Goal: Task Accomplishment & Management: Manage account settings

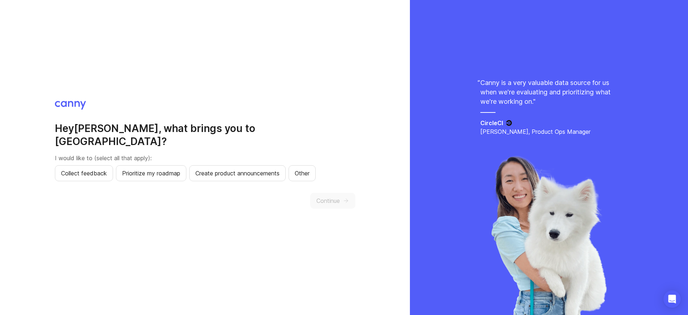
click at [154, 136] on h2 "Hey [PERSON_NAME] , what brings you to [GEOGRAPHIC_DATA]?" at bounding box center [205, 135] width 301 height 26
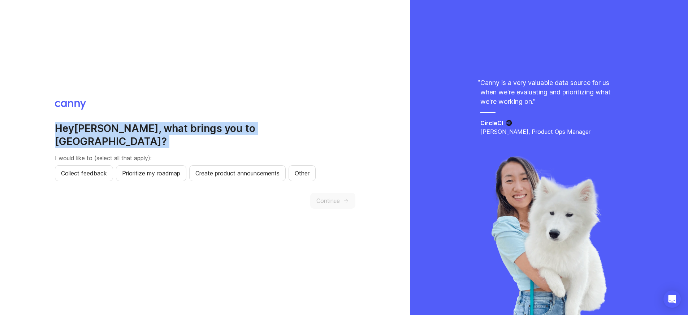
click at [154, 136] on h2 "Hey [PERSON_NAME] , what brings you to [GEOGRAPHIC_DATA]?" at bounding box center [205, 135] width 301 height 26
click at [244, 138] on h2 "Hey [PERSON_NAME] , what brings you to [GEOGRAPHIC_DATA]?" at bounding box center [205, 135] width 301 height 26
drag, startPoint x: 118, startPoint y: 135, endPoint x: 247, endPoint y: 135, distance: 129.0
click at [247, 135] on h2 "Hey [PERSON_NAME] , what brings you to [GEOGRAPHIC_DATA]?" at bounding box center [205, 135] width 301 height 26
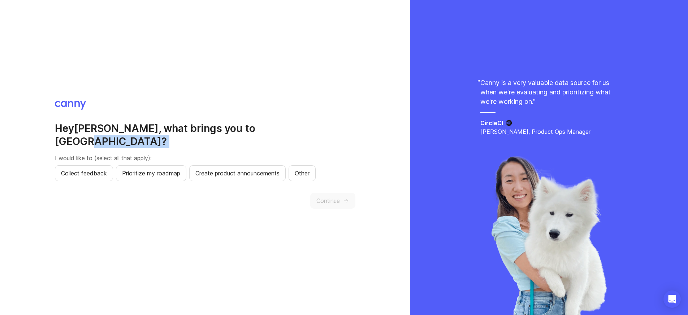
click at [247, 135] on h2 "Hey [PERSON_NAME] , what brings you to [GEOGRAPHIC_DATA]?" at bounding box center [205, 135] width 301 height 26
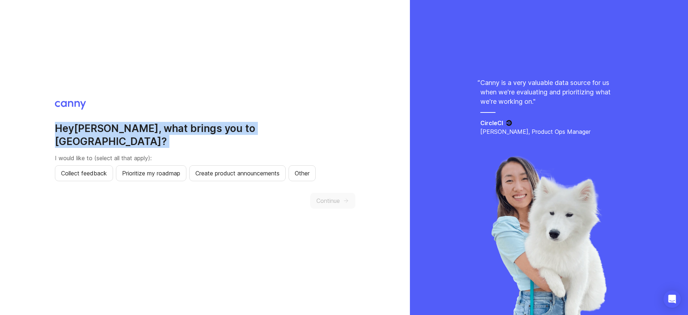
click at [247, 135] on h2 "Hey [PERSON_NAME] , what brings you to [GEOGRAPHIC_DATA]?" at bounding box center [205, 135] width 301 height 26
click at [272, 137] on h2 "Hey [PERSON_NAME] , what brings you to [GEOGRAPHIC_DATA]?" at bounding box center [205, 135] width 301 height 26
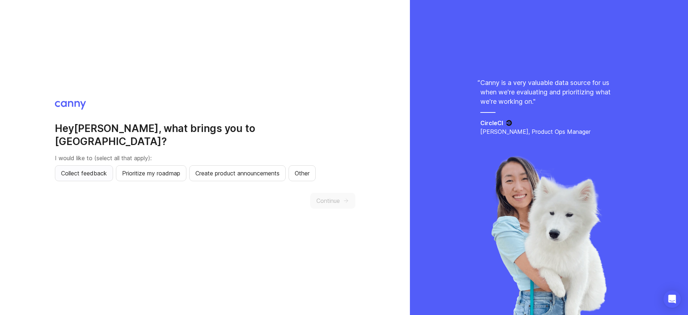
click at [87, 169] on span "Collect feedback" at bounding box center [84, 173] width 46 height 9
click at [321, 196] on span "Continue" at bounding box center [328, 200] width 23 height 9
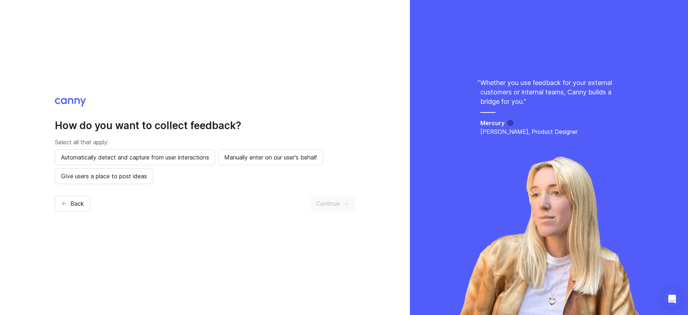
click at [94, 145] on p "Select all that apply:" at bounding box center [205, 142] width 301 height 9
click at [157, 144] on p "Select all that apply:" at bounding box center [205, 142] width 301 height 9
click at [138, 179] on span "Give users a place to post ideas" at bounding box center [104, 176] width 86 height 9
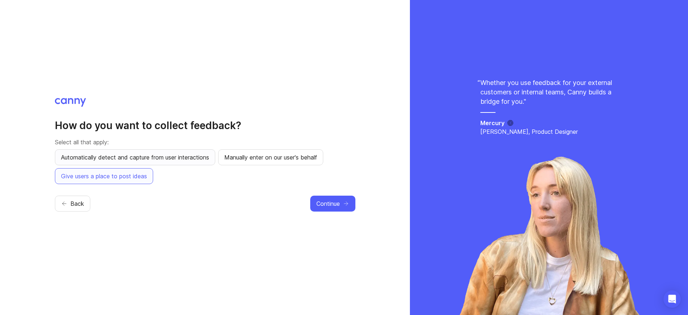
click at [165, 157] on span "Automatically detect and capture from user interactions" at bounding box center [135, 157] width 148 height 9
click at [179, 157] on span "Automatically detect and capture from user interactions" at bounding box center [135, 157] width 148 height 9
click at [337, 209] on button "Continue" at bounding box center [332, 204] width 45 height 16
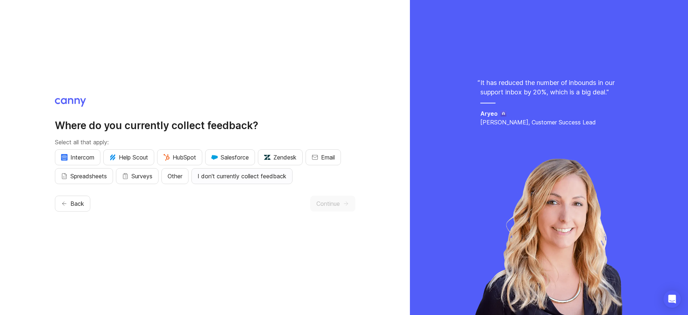
click at [242, 178] on span "I don't currently collect feedback" at bounding box center [242, 176] width 89 height 9
click at [133, 179] on button "Surveys" at bounding box center [137, 176] width 43 height 16
click at [100, 176] on span "Spreadsheets" at bounding box center [88, 176] width 37 height 9
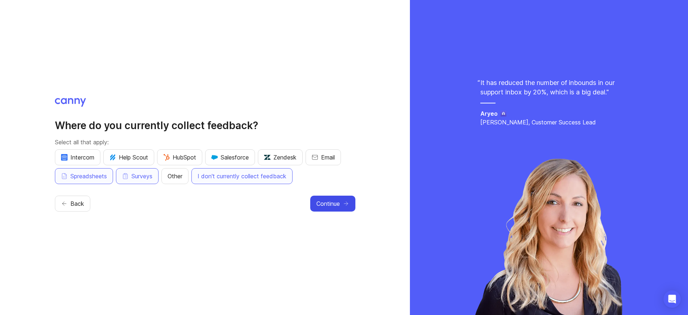
click at [323, 199] on span "Continue" at bounding box center [328, 203] width 23 height 9
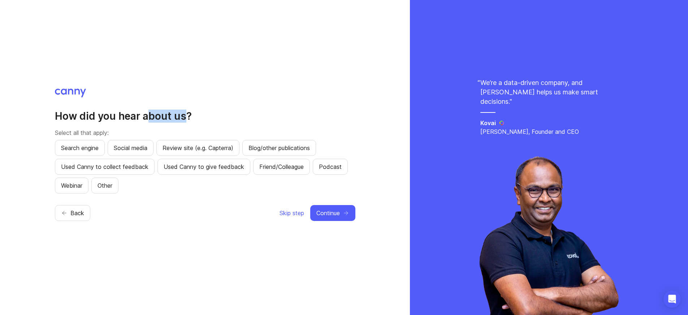
drag, startPoint x: 148, startPoint y: 113, endPoint x: 240, endPoint y: 117, distance: 92.6
click at [237, 117] on h2 "How did you hear about us?" at bounding box center [205, 116] width 301 height 13
click at [243, 117] on h2 "How did you hear about us?" at bounding box center [205, 116] width 301 height 13
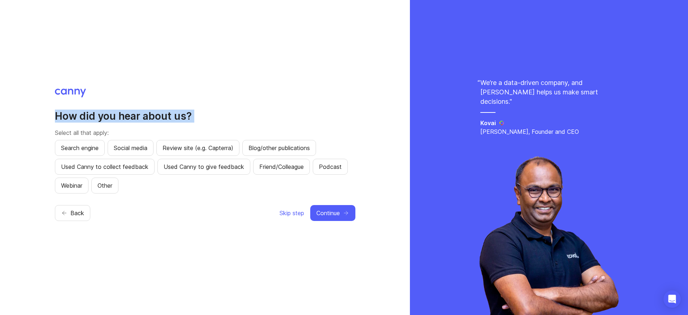
click at [251, 123] on div "How did you hear about us? Select all that apply: Search engine Social media Re…" at bounding box center [205, 152] width 301 height 84
click at [111, 185] on span "Other" at bounding box center [105, 185] width 15 height 9
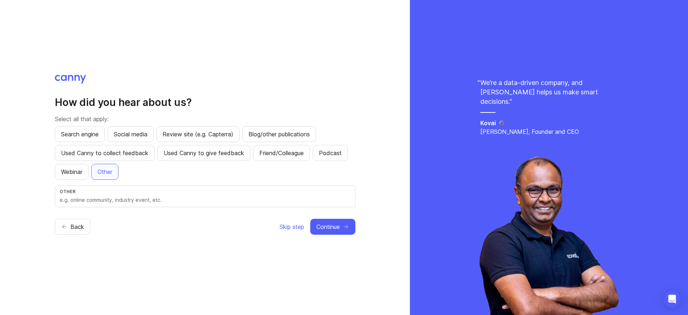
click at [119, 199] on input "text" at bounding box center [205, 200] width 291 height 8
type input "Jobs by [PERSON_NAME]"
click at [316, 223] on button "Continue" at bounding box center [332, 227] width 45 height 16
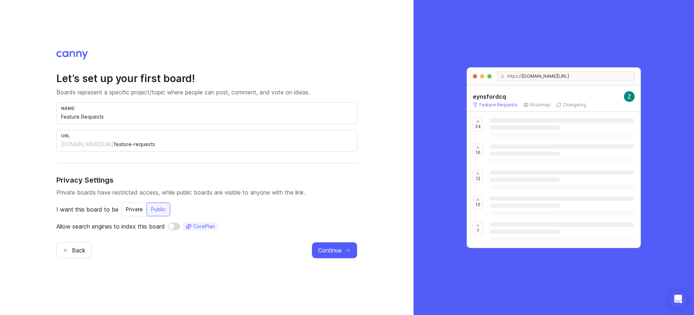
click at [166, 88] on p "Boards represent a specific project/topic where people can post, comment, and v…" at bounding box center [206, 92] width 301 height 9
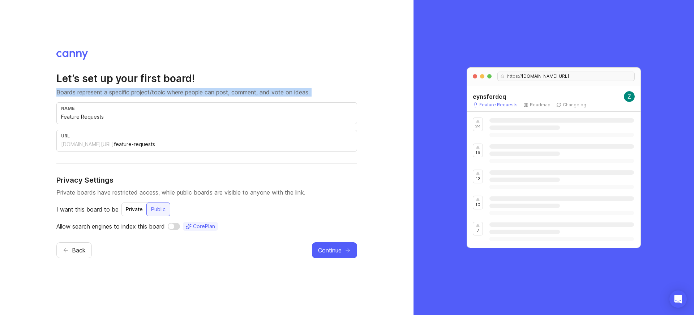
click at [166, 88] on p "Boards represent a specific project/topic where people can post, comment, and v…" at bounding box center [206, 92] width 301 height 9
click at [220, 93] on p "Boards represent a specific project/topic where people can post, comment, and v…" at bounding box center [206, 92] width 301 height 9
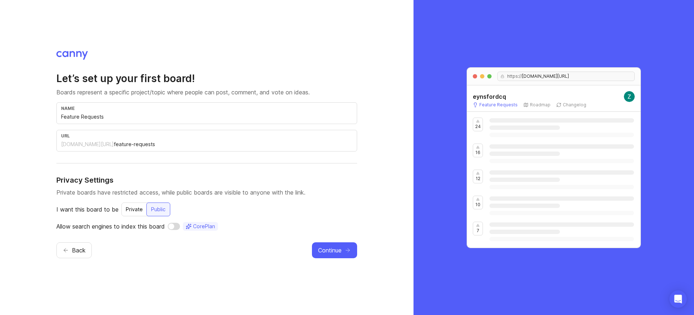
click at [113, 96] on div "Let’s set up your first board! Boards represent a specific project/topic where …" at bounding box center [206, 151] width 301 height 159
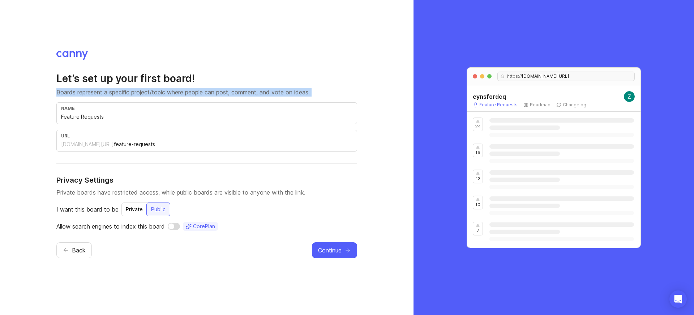
click at [113, 96] on div "Let’s set up your first board! Boards represent a specific project/topic where …" at bounding box center [206, 151] width 301 height 159
click at [146, 94] on p "Boards represent a specific project/topic where people can post, comment, and v…" at bounding box center [206, 92] width 301 height 9
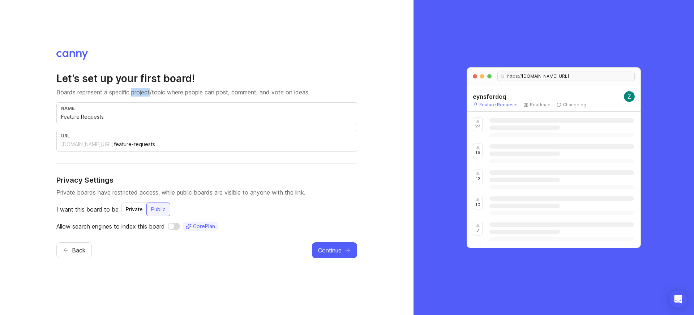
click at [146, 94] on p "Boards represent a specific project/topic where people can post, comment, and v…" at bounding box center [206, 92] width 301 height 9
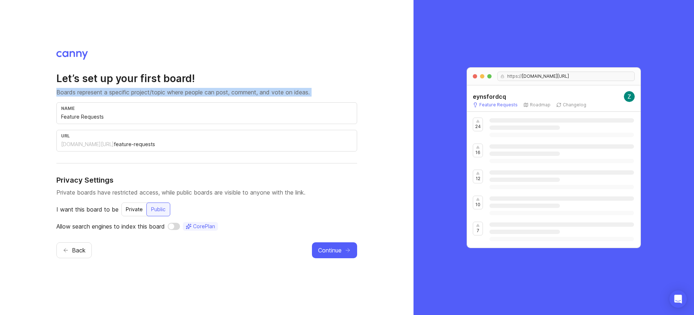
click at [146, 94] on p "Boards represent a specific project/topic where people can post, comment, and v…" at bounding box center [206, 92] width 301 height 9
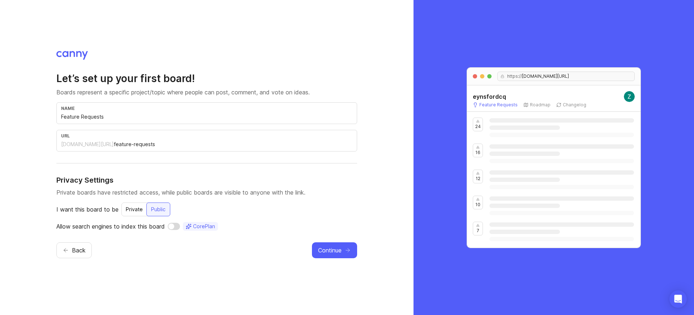
click at [124, 118] on input "Feature Requests" at bounding box center [206, 117] width 291 height 8
click at [107, 206] on p "I want this board to be" at bounding box center [87, 209] width 62 height 9
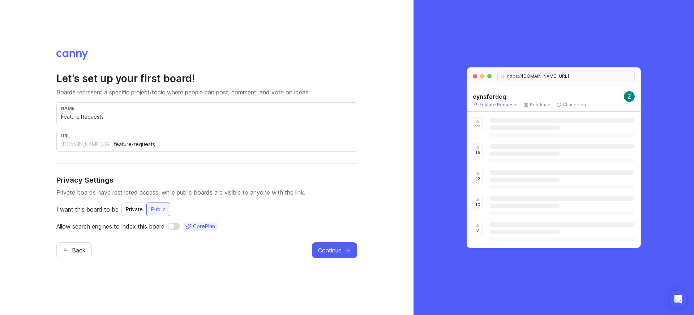
click at [170, 187] on div "Let’s set up your first board! Boards represent a specific project/topic where …" at bounding box center [206, 151] width 301 height 159
click at [183, 191] on p "Private boards have restricted access, while public boards are visible to anyon…" at bounding box center [206, 192] width 301 height 9
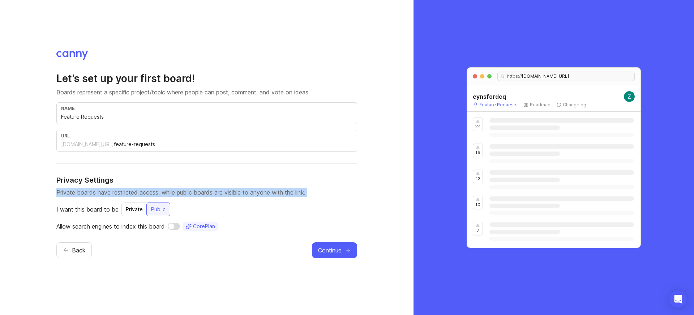
click at [183, 191] on p "Private boards have restricted access, while public boards are visible to anyon…" at bounding box center [206, 192] width 301 height 9
click at [237, 193] on p "Private boards have restricted access, while public boards are visible to anyon…" at bounding box center [206, 192] width 301 height 9
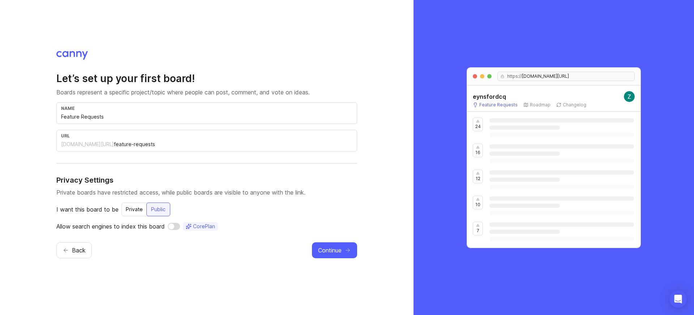
click at [111, 227] on p "Allow search engines to index this board" at bounding box center [110, 226] width 108 height 9
click at [143, 227] on p "Allow search engines to index this board" at bounding box center [110, 226] width 108 height 9
click at [176, 223] on input "checkbox" at bounding box center [174, 226] width 12 height 7
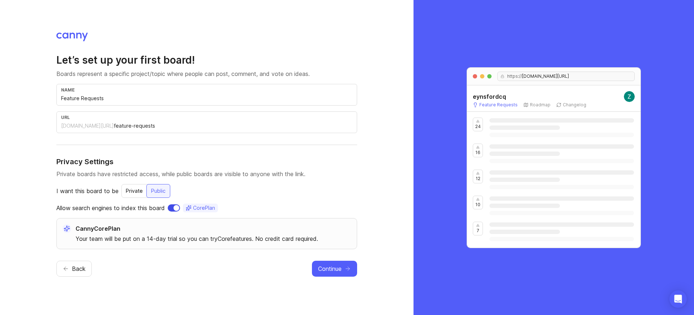
click at [176, 207] on input "checkbox" at bounding box center [174, 207] width 12 height 7
checkbox input "false"
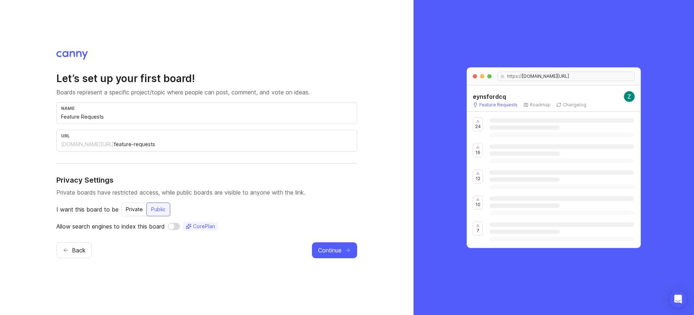
click at [206, 193] on p "Private boards have restricted access, while public boards are visible to anyon…" at bounding box center [206, 192] width 301 height 9
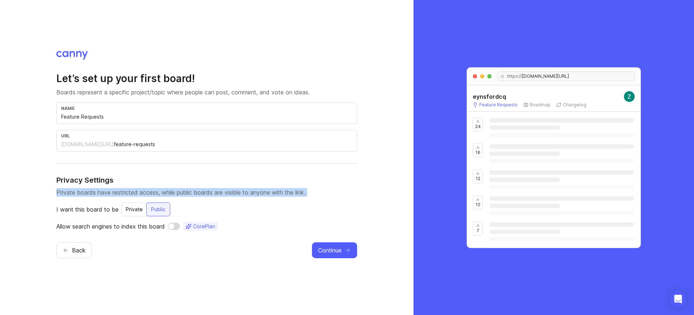
click at [206, 193] on p "Private boards have restricted access, while public boards are visible to anyon…" at bounding box center [206, 192] width 301 height 9
click at [250, 196] on p "Private boards have restricted access, while public boards are visible to anyon…" at bounding box center [206, 192] width 301 height 9
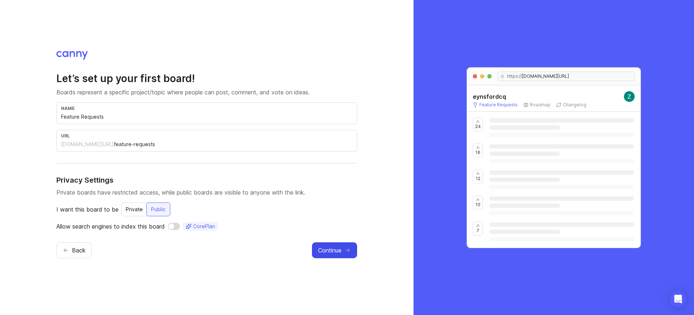
click at [334, 252] on span "Continue" at bounding box center [329, 250] width 23 height 9
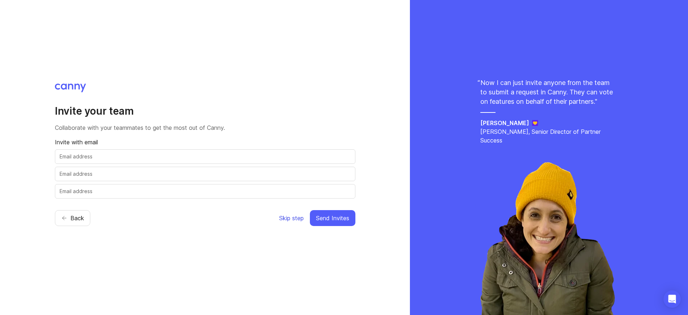
click at [301, 219] on span "Skip step" at bounding box center [291, 218] width 25 height 9
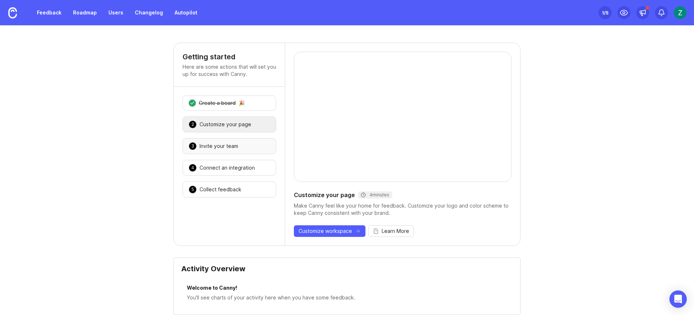
click at [227, 147] on div "Invite your team" at bounding box center [218, 145] width 39 height 7
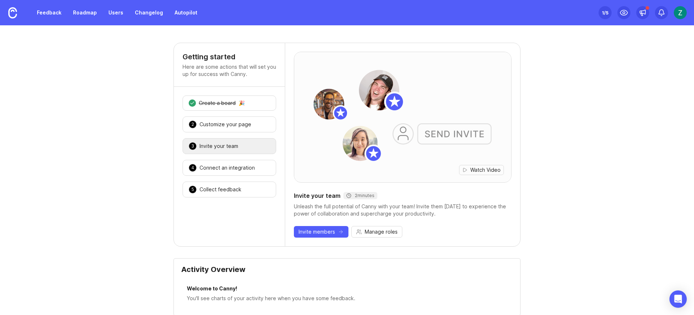
scroll to position [14, 0]
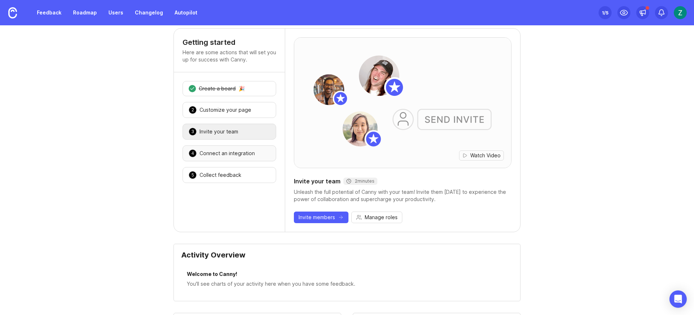
click at [216, 155] on div "Connect an integration" at bounding box center [226, 153] width 55 height 7
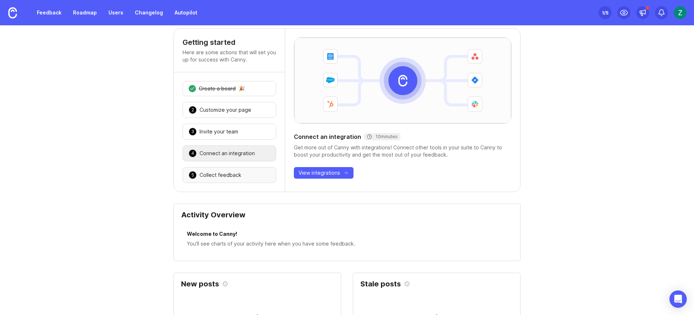
click at [209, 175] on div "Collect feedback" at bounding box center [220, 174] width 42 height 7
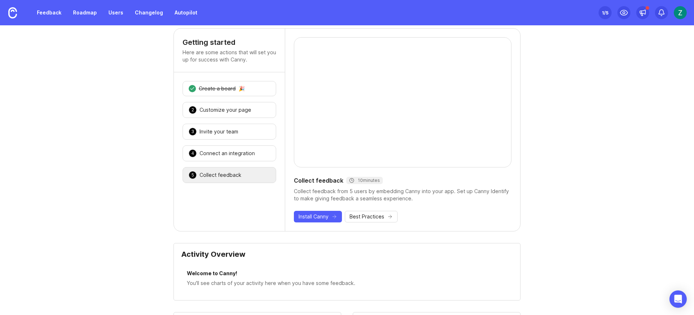
scroll to position [0, 0]
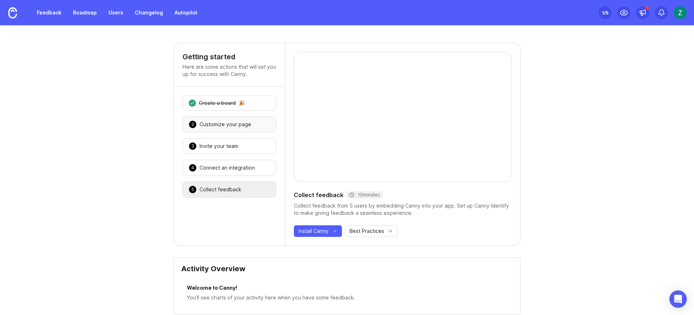
click at [229, 122] on div "Customize your page" at bounding box center [225, 124] width 52 height 7
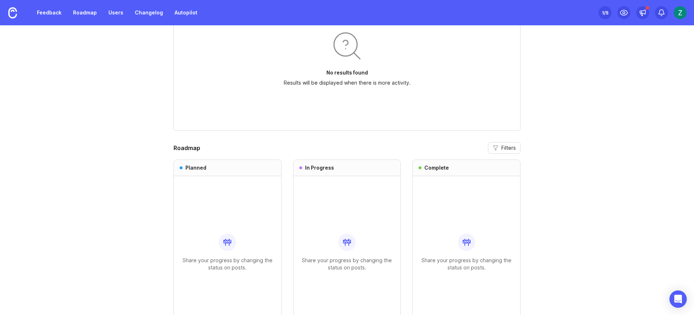
scroll to position [587, 0]
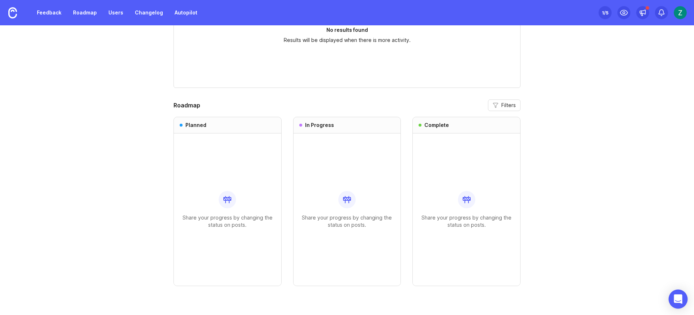
click at [677, 292] on div "Open Intercom Messenger" at bounding box center [678, 298] width 19 height 19
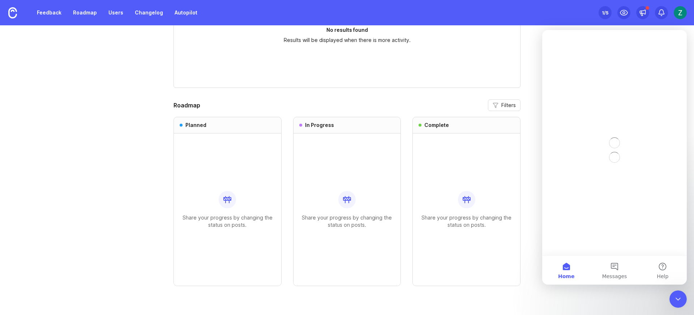
scroll to position [0, 0]
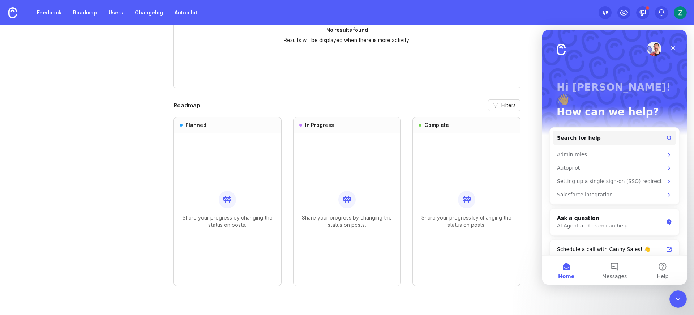
click at [677, 296] on icon "Close Intercom Messenger" at bounding box center [678, 299] width 9 height 9
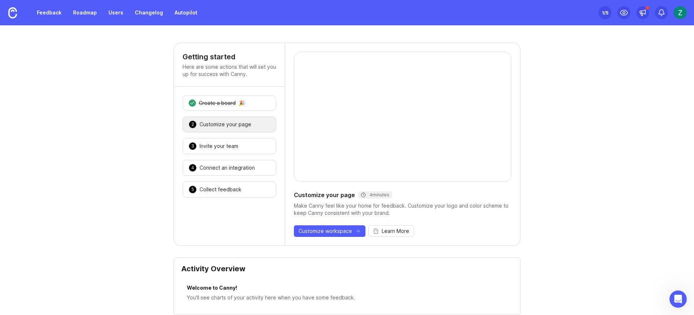
click at [256, 128] on div "2 Customize your page 🎉" at bounding box center [230, 124] width 94 height 16
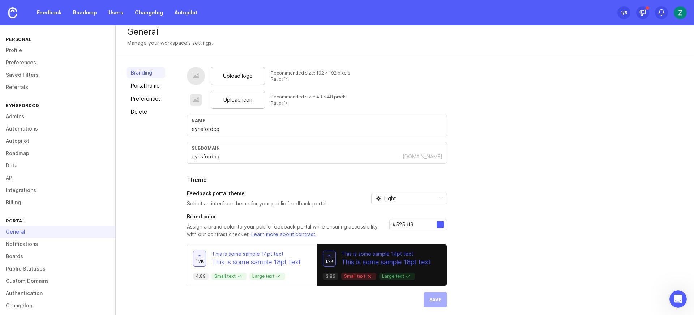
scroll to position [10, 0]
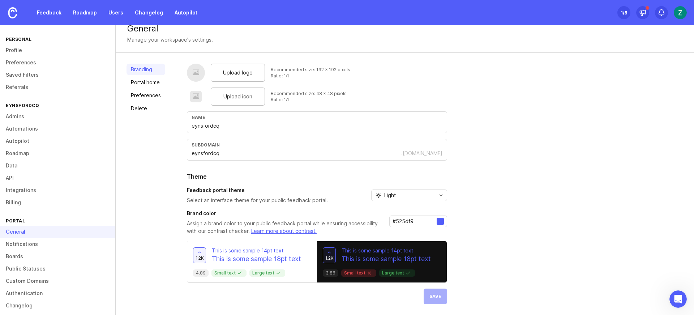
click at [441, 223] on div at bounding box center [440, 221] width 7 height 7
click at [428, 222] on input "#525df9" at bounding box center [414, 221] width 44 height 8
click at [443, 215] on div "#525df9" at bounding box center [418, 221] width 58 height 12
click at [435, 191] on span "toggle menu" at bounding box center [441, 195] width 12 height 8
click at [403, 227] on li "Dark" at bounding box center [407, 233] width 75 height 12
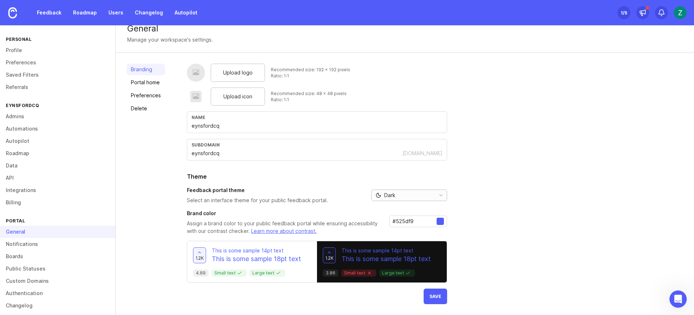
click at [415, 198] on div "Dark" at bounding box center [402, 195] width 61 height 11
click at [408, 203] on li "System preference" at bounding box center [407, 209] width 75 height 12
click at [506, 224] on div "Upload logo Recommended size: 192 x 192 pixels Ratio: 1:1 Upload icon Recommend…" at bounding box center [435, 184] width 496 height 240
click at [430, 297] on span "Save" at bounding box center [435, 295] width 12 height 5
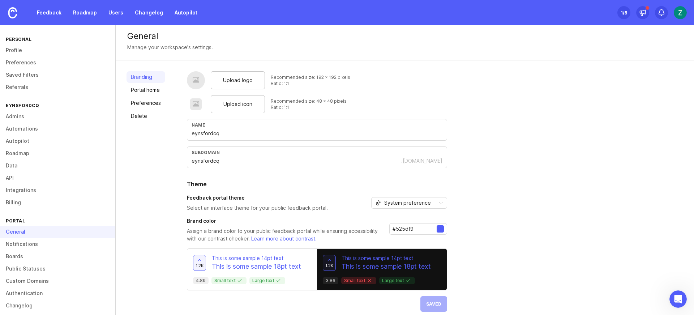
scroll to position [0, 0]
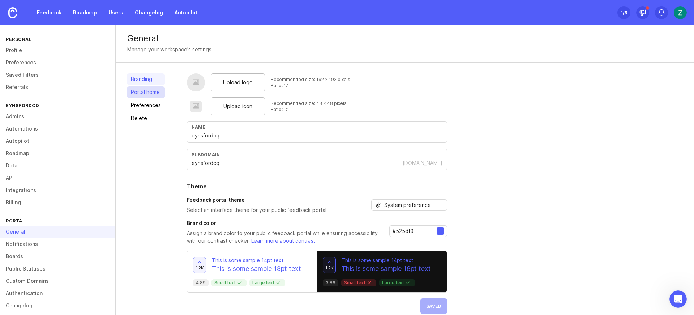
click at [147, 93] on link "Portal home" at bounding box center [145, 92] width 39 height 12
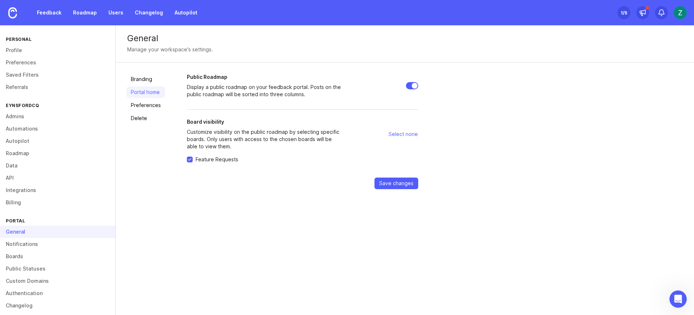
click at [250, 93] on p "Display a public roadmap on your feedback portal. Posts on the public roadmap w…" at bounding box center [265, 90] width 156 height 14
click at [252, 95] on p "Display a public roadmap on your feedback portal. Posts on the public roadmap w…" at bounding box center [265, 90] width 156 height 14
drag, startPoint x: 245, startPoint y: 130, endPoint x: 253, endPoint y: 145, distance: 17.1
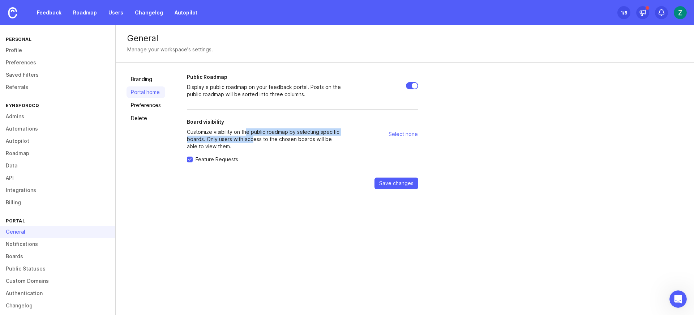
click at [253, 145] on p "Customize visibility on the public roadmap by selecting specific boards. Only u…" at bounding box center [265, 139] width 156 height 22
click at [218, 132] on p "Customize visibility on the public roadmap by selecting specific boards. Only u…" at bounding box center [265, 139] width 156 height 22
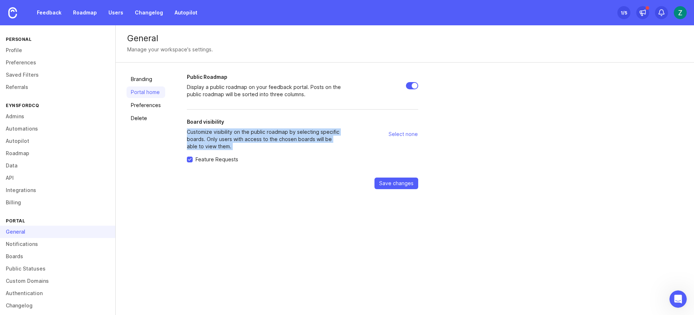
click at [251, 146] on p "Customize visibility on the public roadmap by selecting specific boards. Only u…" at bounding box center [265, 139] width 156 height 22
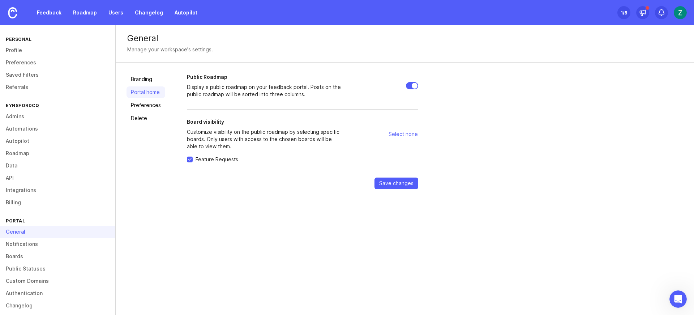
click at [278, 94] on p "Display a public roadmap on your feedback portal. Posts on the public roadmap w…" at bounding box center [265, 90] width 156 height 14
click at [328, 97] on p "Display a public roadmap on your feedback portal. Posts on the public roadmap w…" at bounding box center [265, 90] width 156 height 14
click at [284, 128] on p "Customize visibility on the public roadmap by selecting specific boards. Only u…" at bounding box center [265, 139] width 156 height 22
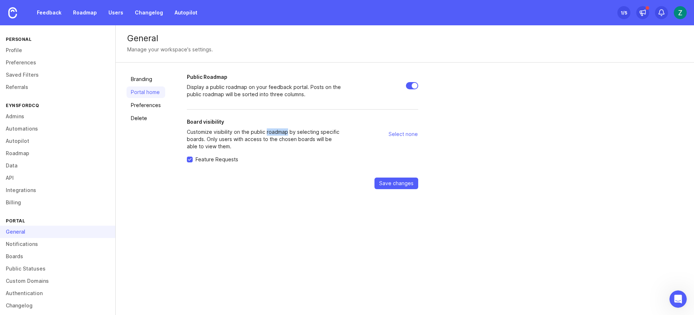
click at [284, 128] on p "Customize visibility on the public roadmap by selecting specific boards. Only u…" at bounding box center [265, 139] width 156 height 22
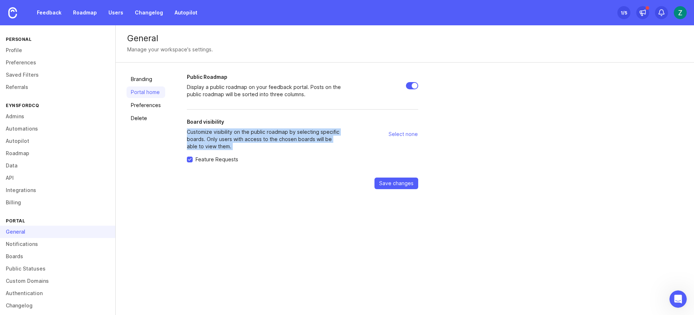
click at [284, 128] on p "Customize visibility on the public roadmap by selecting specific boards. Only u…" at bounding box center [265, 139] width 156 height 22
click at [283, 142] on p "Customize visibility on the public roadmap by selecting specific boards. Only u…" at bounding box center [265, 139] width 156 height 22
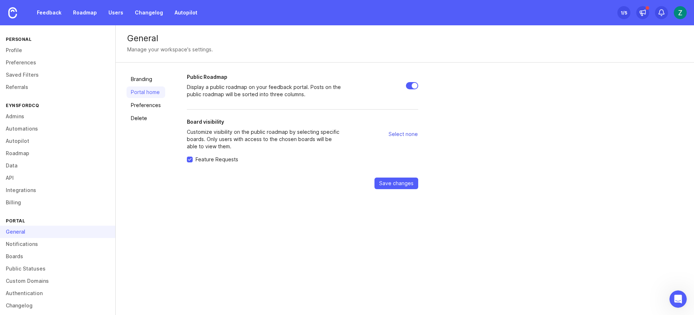
click at [407, 133] on span "Select none" at bounding box center [403, 133] width 29 height 7
click at [407, 136] on span "Select all" at bounding box center [407, 133] width 22 height 7
checkbox input "true"
click at [314, 156] on div "Feature Requests" at bounding box center [302, 159] width 231 height 7
click at [235, 139] on p "Customize visibility on the public roadmap by selecting specific boards. Only u…" at bounding box center [265, 139] width 156 height 22
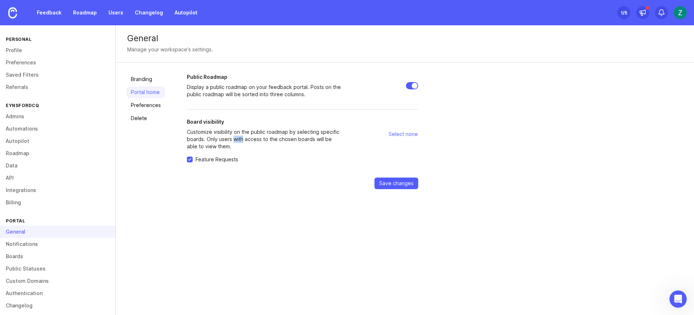
click at [235, 139] on p "Customize visibility on the public roadmap by selecting specific boards. Only u…" at bounding box center [265, 139] width 156 height 22
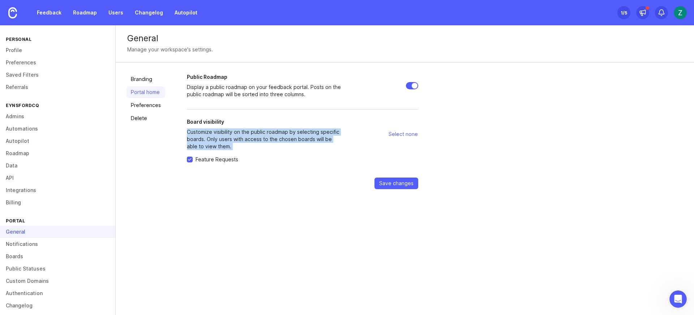
click at [235, 139] on p "Customize visibility on the public roadmap by selecting specific boards. Only u…" at bounding box center [265, 139] width 156 height 22
click at [233, 142] on p "Customize visibility on the public roadmap by selecting specific boards. Only u…" at bounding box center [265, 139] width 156 height 22
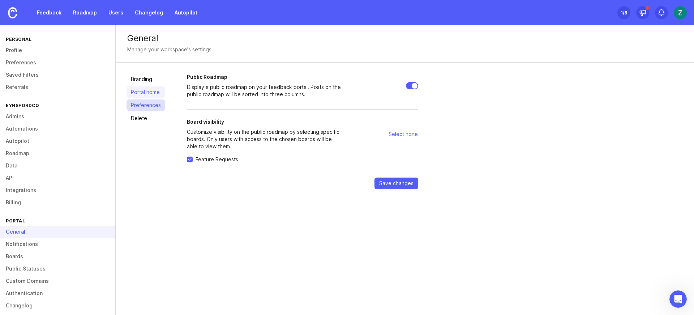
click at [140, 104] on link "Preferences" at bounding box center [145, 105] width 39 height 12
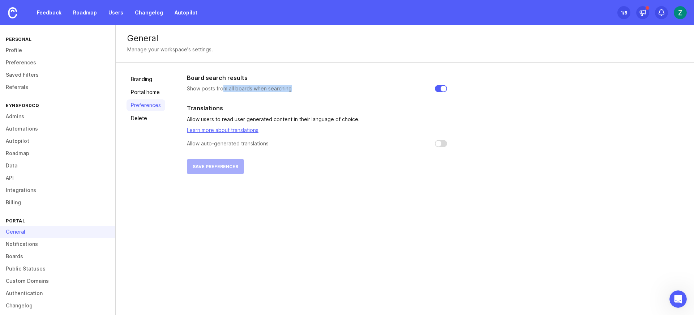
drag, startPoint x: 221, startPoint y: 89, endPoint x: 296, endPoint y: 86, distance: 75.3
click at [296, 86] on div "Show posts from all boards when searching" at bounding box center [317, 88] width 260 height 7
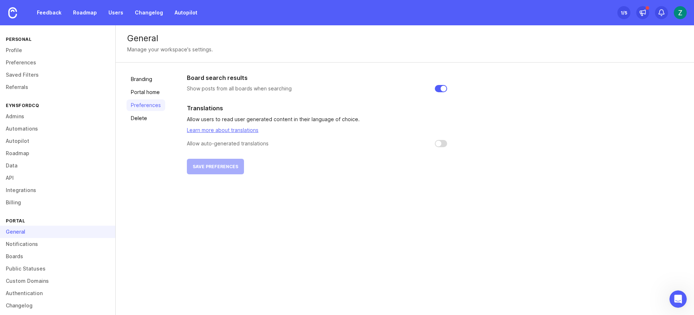
click at [290, 117] on p "Allow users to read user generated content in their language of choice." at bounding box center [317, 119] width 260 height 8
click at [317, 123] on p "Allow users to read user generated content in their language of choice." at bounding box center [317, 119] width 260 height 8
click at [125, 115] on div "Branding Portal home Preferences Delete Board search results Show posts from al…" at bounding box center [405, 124] width 578 height 123
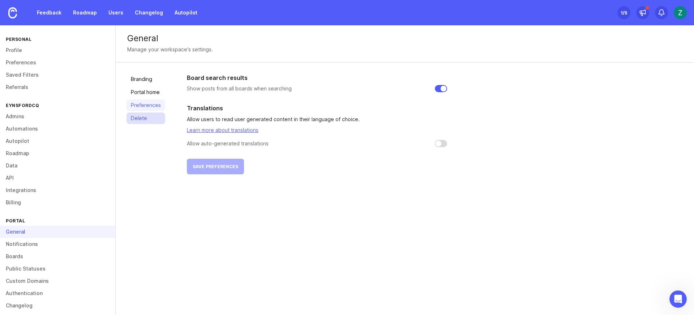
click at [144, 116] on link "Delete" at bounding box center [145, 118] width 39 height 12
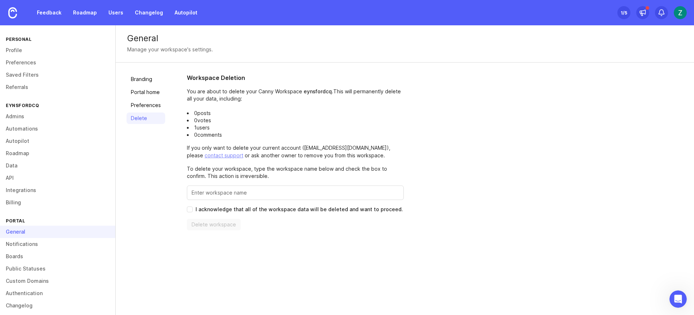
click at [206, 94] on p "You are about to delete your Canny Workspace eynsfordcq . This will permanently…" at bounding box center [295, 113] width 217 height 51
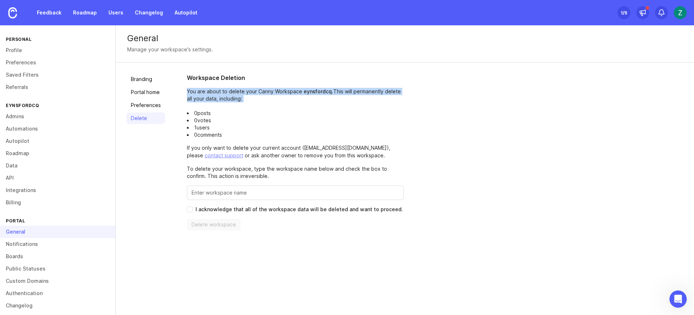
click at [206, 94] on p "You are about to delete your Canny Workspace eynsfordcq . This will permanently…" at bounding box center [295, 113] width 217 height 51
click at [243, 99] on p "You are about to delete your Canny Workspace eynsfordcq . This will permanently…" at bounding box center [295, 113] width 217 height 51
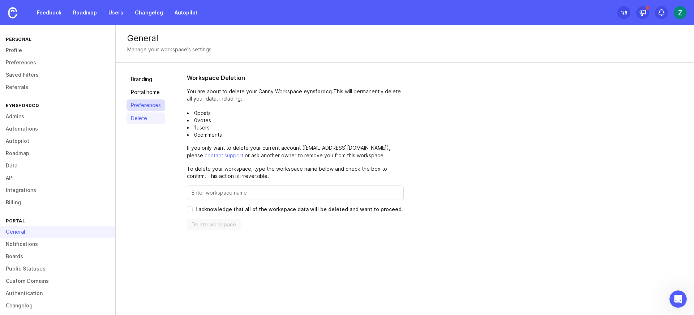
click at [155, 104] on link "Preferences" at bounding box center [145, 105] width 39 height 12
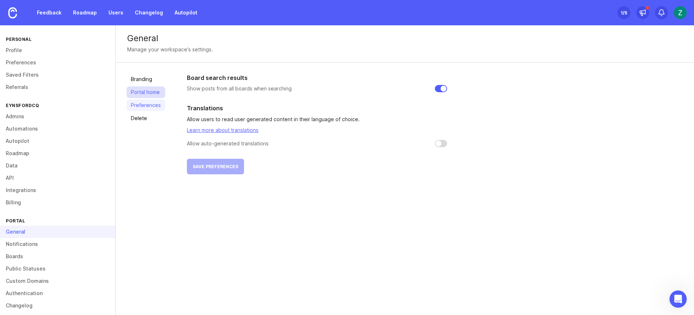
click at [157, 91] on link "Portal home" at bounding box center [145, 92] width 39 height 12
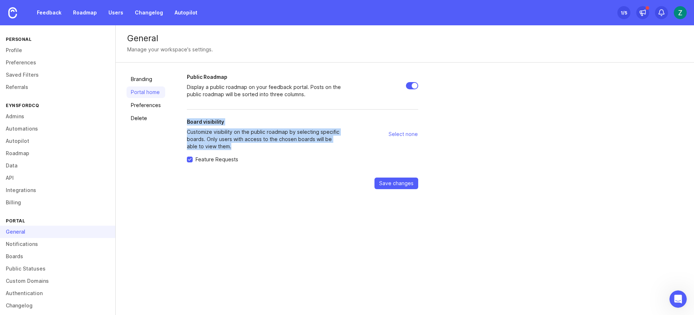
drag, startPoint x: 233, startPoint y: 118, endPoint x: 290, endPoint y: 145, distance: 63.1
click at [290, 145] on form "Public Roadmap Display a public roadmap on your feedback portal. Posts on the p…" at bounding box center [302, 131] width 231 height 116
click at [290, 145] on p "Customize visibility on the public roadmap by selecting specific boards. Only u…" at bounding box center [265, 139] width 156 height 22
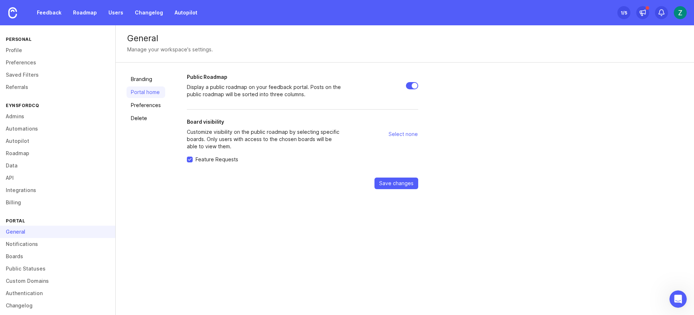
click at [290, 145] on p "Customize visibility on the public roadmap by selecting specific boards. Only u…" at bounding box center [265, 139] width 156 height 22
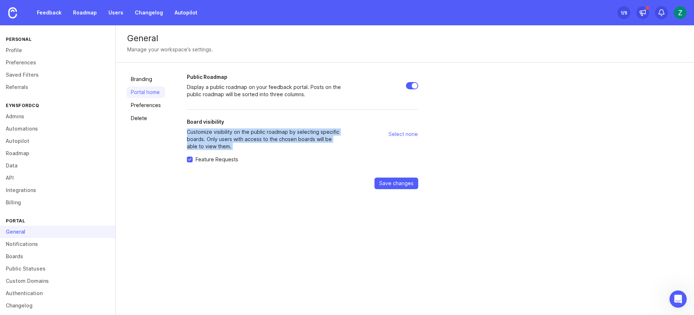
click at [290, 145] on p "Customize visibility on the public roadmap by selecting specific boards. Only u…" at bounding box center [265, 139] width 156 height 22
click at [292, 142] on p "Customize visibility on the public roadmap by selecting specific boards. Only u…" at bounding box center [265, 139] width 156 height 22
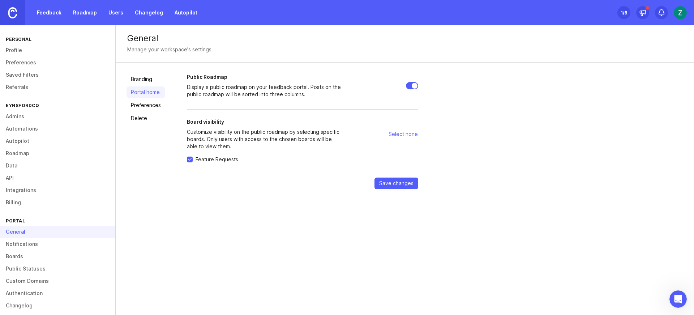
click at [16, 13] on img at bounding box center [12, 12] width 9 height 11
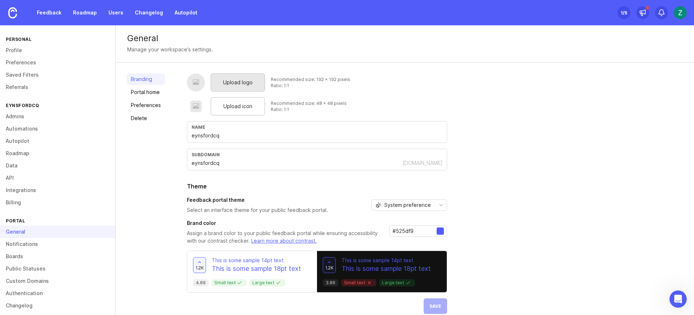
click at [231, 86] on span "Upload logo" at bounding box center [238, 82] width 30 height 8
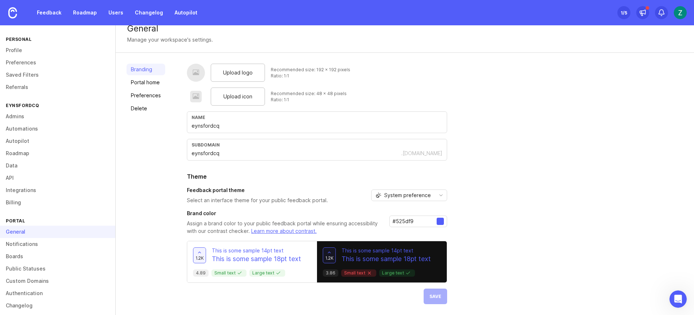
click at [422, 219] on input "#525df9" at bounding box center [414, 221] width 44 height 8
click at [441, 223] on div at bounding box center [440, 221] width 7 height 7
click at [327, 254] on icon at bounding box center [329, 251] width 5 height 5
click at [155, 191] on div "Branding Portal home Preferences Delete" at bounding box center [145, 184] width 39 height 240
click at [160, 80] on link "Portal home" at bounding box center [145, 83] width 39 height 12
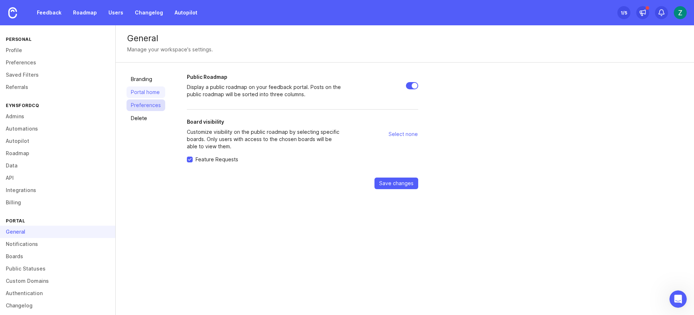
click at [147, 103] on link "Preferences" at bounding box center [145, 105] width 39 height 12
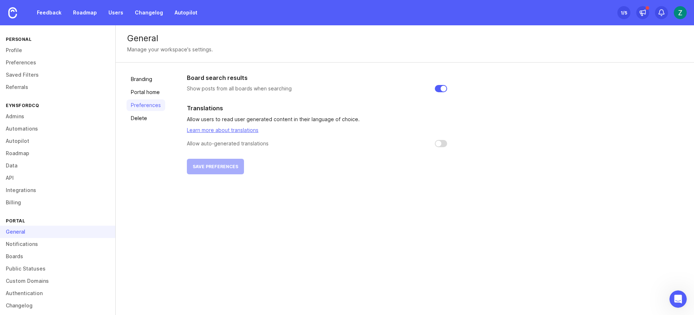
click at [243, 89] on p "Show posts from all boards when searching" at bounding box center [239, 88] width 105 height 7
click at [240, 95] on div "Board search results Show posts from all boards when searching Translations All…" at bounding box center [317, 123] width 260 height 101
click at [157, 113] on link "Delete" at bounding box center [145, 118] width 39 height 12
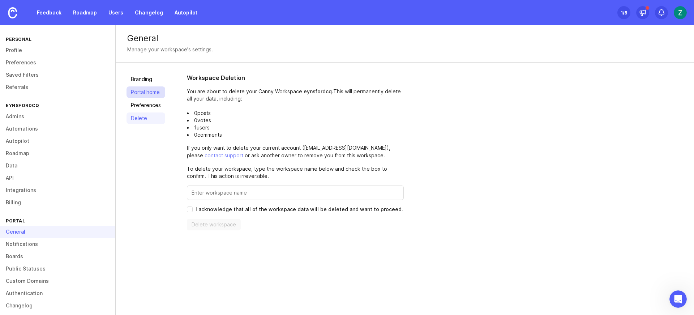
click at [159, 87] on link "Portal home" at bounding box center [145, 92] width 39 height 12
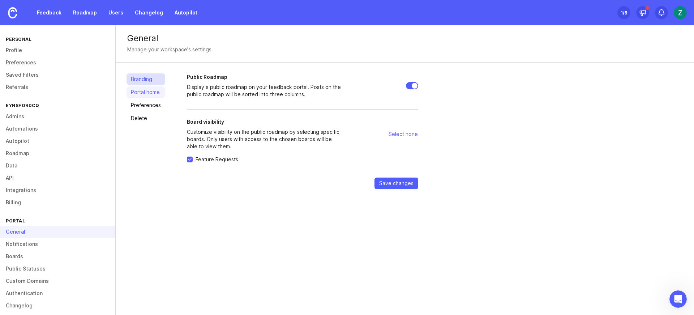
click at [152, 74] on link "Branding" at bounding box center [145, 79] width 39 height 12
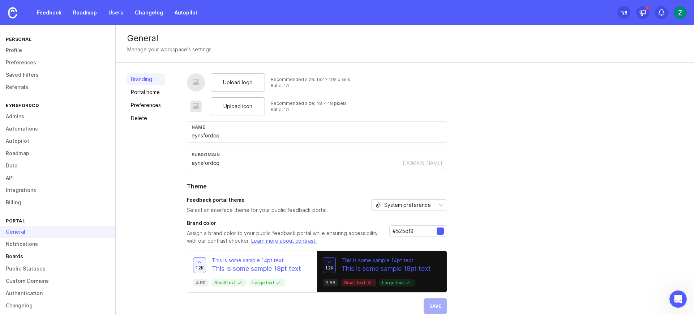
click at [49, 253] on link "Boards" at bounding box center [57, 256] width 115 height 12
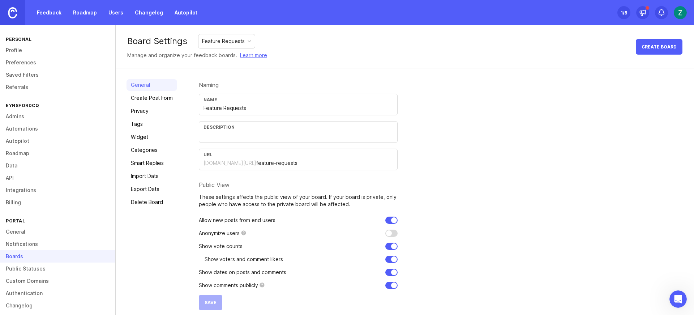
click at [18, 10] on link at bounding box center [12, 12] width 25 height 25
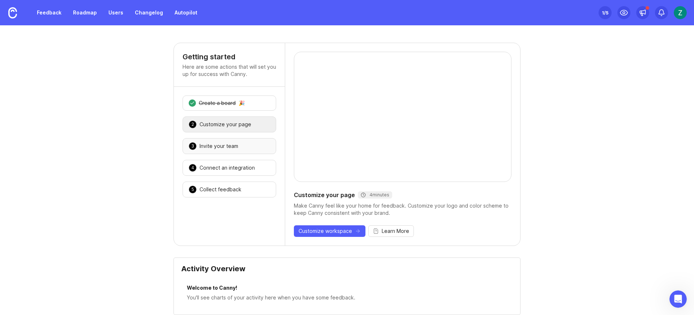
click at [262, 146] on div "3 Invite your team 🎉" at bounding box center [230, 146] width 94 height 16
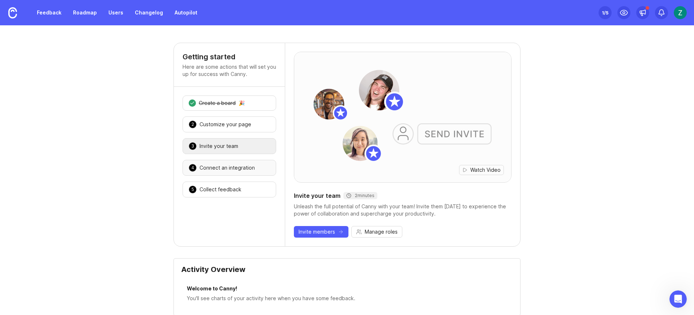
click at [246, 173] on div "4 Connect an integration 🎉" at bounding box center [230, 168] width 94 height 16
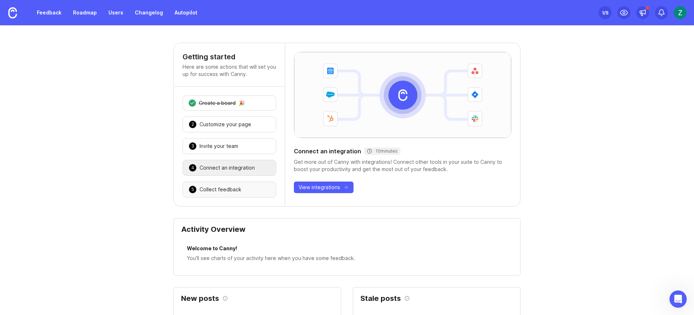
click at [241, 189] on div "5 Collect feedback 🎉" at bounding box center [230, 189] width 94 height 16
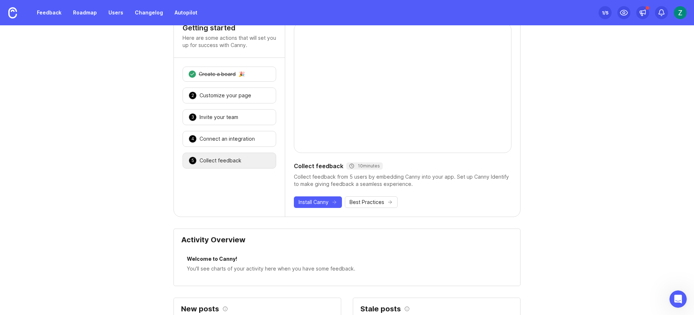
scroll to position [58, 0]
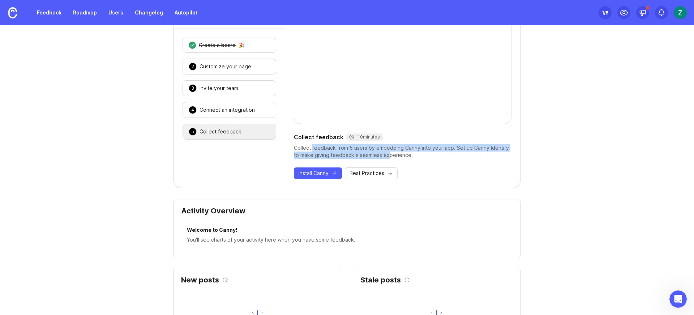
drag, startPoint x: 355, startPoint y: 158, endPoint x: 386, endPoint y: 158, distance: 30.7
click at [386, 158] on div "Collect feedback from 5 users by embedding Canny into your app. Set up Canny Id…" at bounding box center [403, 151] width 218 height 14
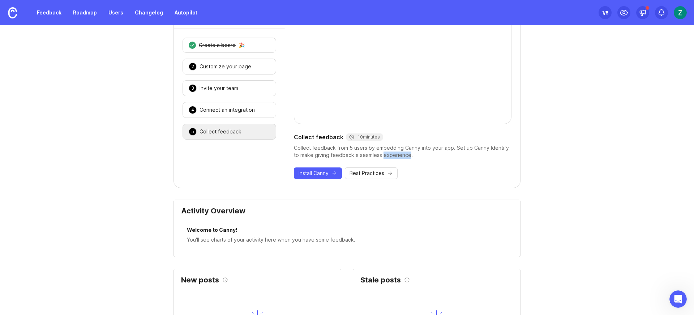
click at [386, 158] on div "Collect feedback from 5 users by embedding Canny into your app. Set up Canny Id…" at bounding box center [403, 151] width 218 height 14
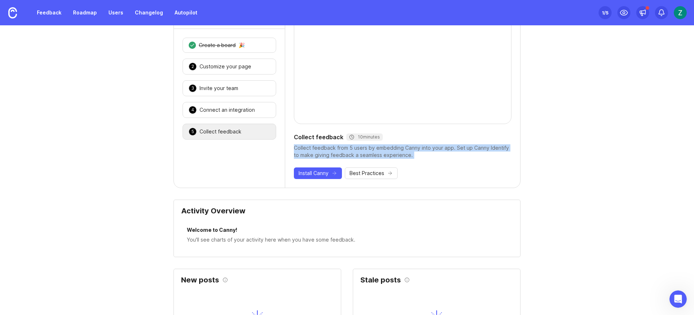
click at [386, 158] on div "Collect feedback from 5 users by embedding Canny into your app. Set up Canny Id…" at bounding box center [403, 151] width 218 height 14
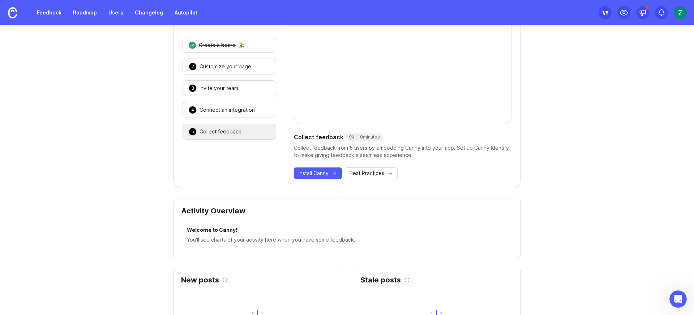
click at [424, 159] on div "Collect feedback 10 minutes Collect feedback from 5 users by embedding Canny in…" at bounding box center [402, 86] width 235 height 202
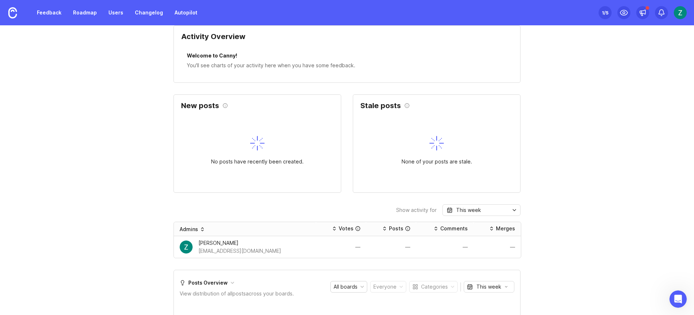
scroll to position [0, 0]
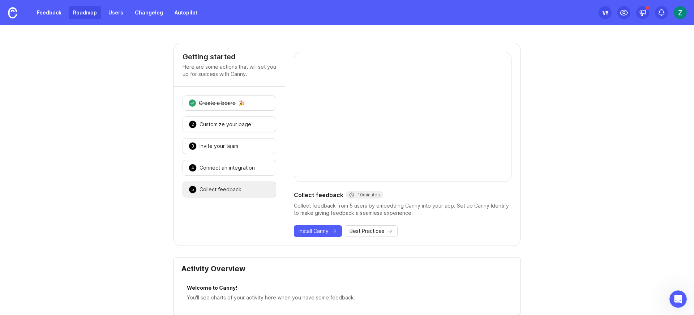
click at [84, 17] on link "Roadmap" at bounding box center [85, 12] width 33 height 13
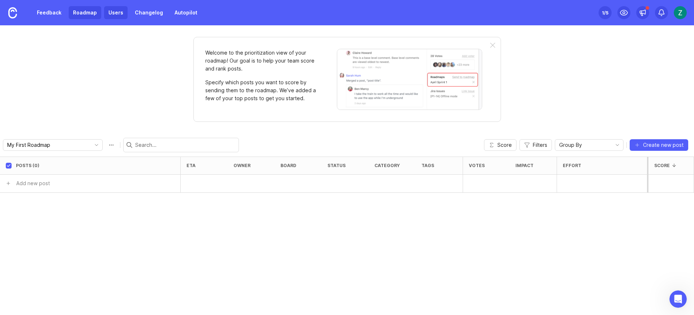
click at [111, 12] on link "Users" at bounding box center [115, 12] width 23 height 13
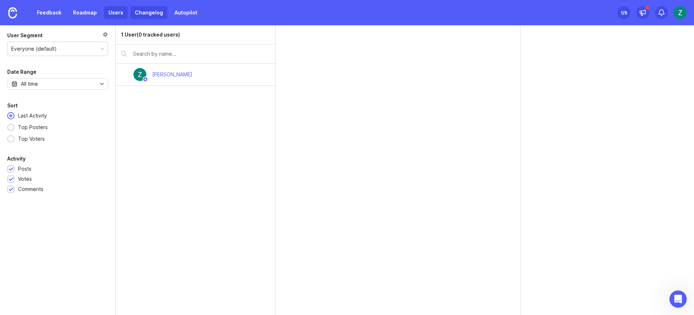
click at [142, 16] on link "Changelog" at bounding box center [148, 12] width 37 height 13
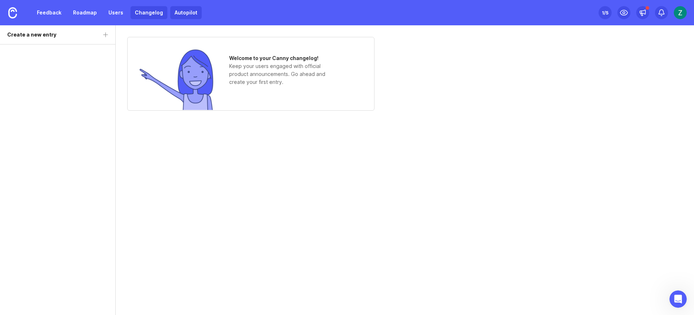
click at [183, 15] on link "Autopilot" at bounding box center [185, 12] width 31 height 13
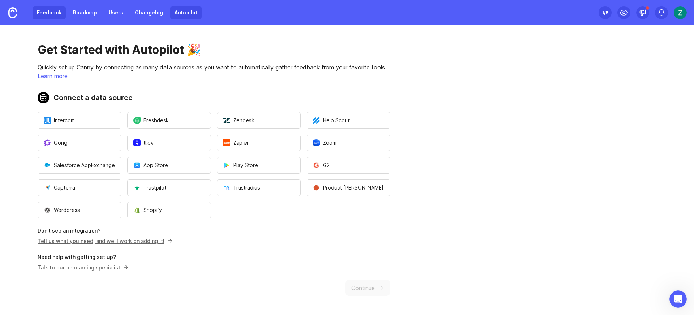
click at [46, 10] on link "Feedback" at bounding box center [49, 12] width 33 height 13
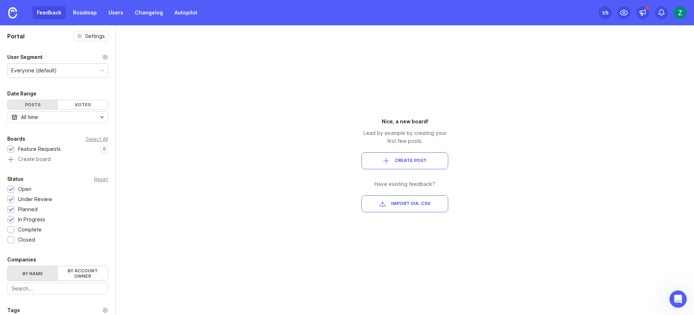
click at [46, 15] on div "Feedback Roadmap Users Changelog Autopilot" at bounding box center [117, 12] width 169 height 13
click at [50, 10] on div "Feedback Roadmap Users Changelog Autopilot" at bounding box center [117, 12] width 169 height 13
click at [99, 12] on link "Roadmap" at bounding box center [85, 12] width 33 height 13
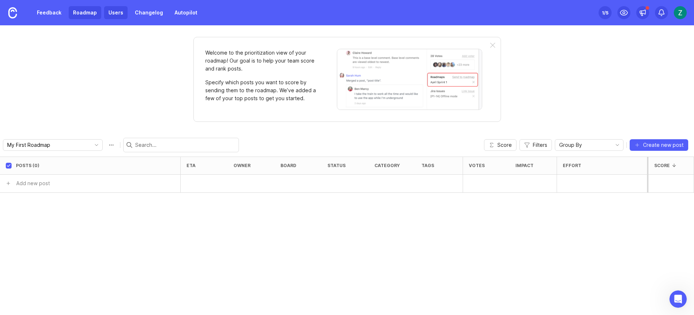
click at [116, 11] on link "Users" at bounding box center [115, 12] width 23 height 13
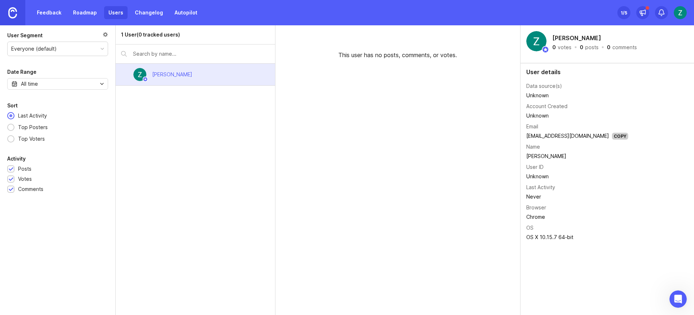
click at [18, 11] on link at bounding box center [12, 12] width 25 height 25
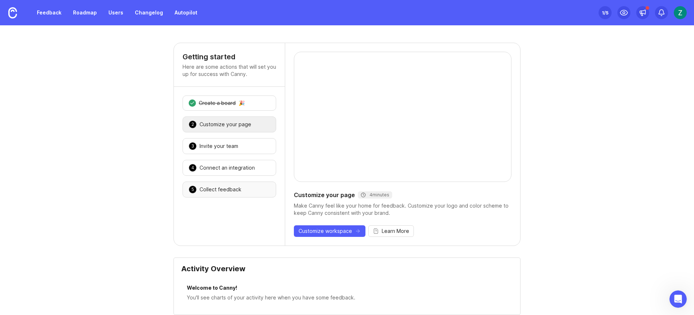
click at [213, 185] on div "5 Collect feedback 🎉" at bounding box center [230, 189] width 94 height 16
click at [327, 206] on div "Collect feedback from 5 users by embedding Canny into your app. Set up Canny Id…" at bounding box center [403, 209] width 218 height 14
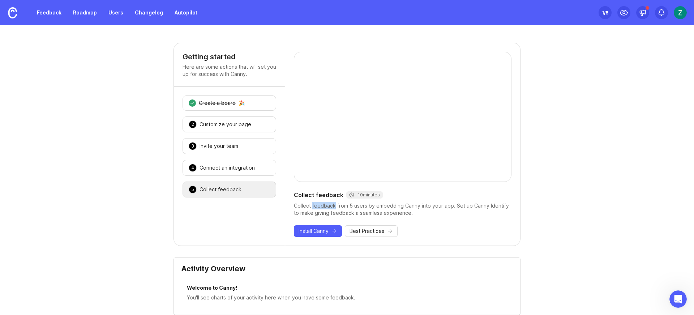
click at [327, 206] on div "Collect feedback from 5 users by embedding Canny into your app. Set up Canny Id…" at bounding box center [403, 209] width 218 height 14
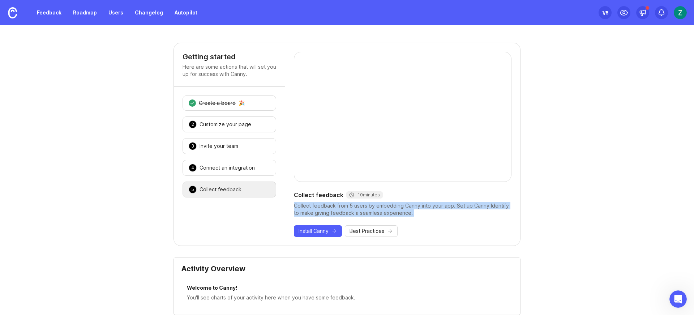
click at [327, 206] on div "Collect feedback from 5 users by embedding Canny into your app. Set up Canny Id…" at bounding box center [403, 209] width 218 height 14
click at [395, 210] on div "Collect feedback from 5 users by embedding Canny into your app. Set up Canny Id…" at bounding box center [403, 209] width 218 height 14
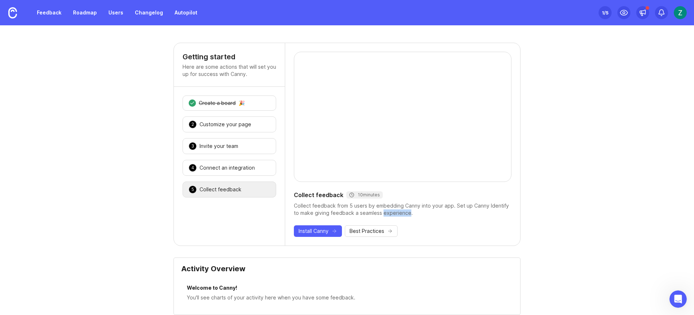
click at [395, 210] on div "Collect feedback from 5 users by embedding Canny into your app. Set up Canny Id…" at bounding box center [403, 209] width 218 height 14
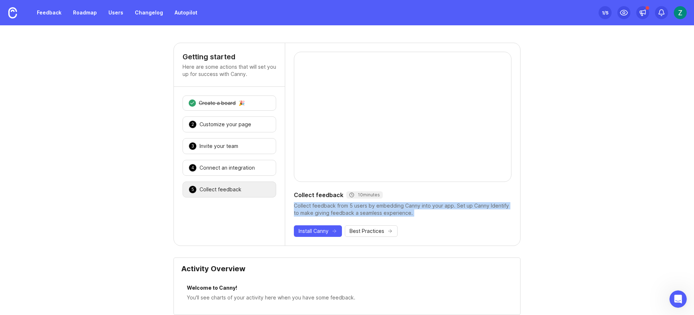
click at [395, 210] on div "Collect feedback from 5 users by embedding Canny into your app. Set up Canny Id…" at bounding box center [403, 209] width 218 height 14
click at [428, 214] on div "Collect feedback from 5 users by embedding Canny into your app. Set up Canny Id…" at bounding box center [403, 209] width 218 height 14
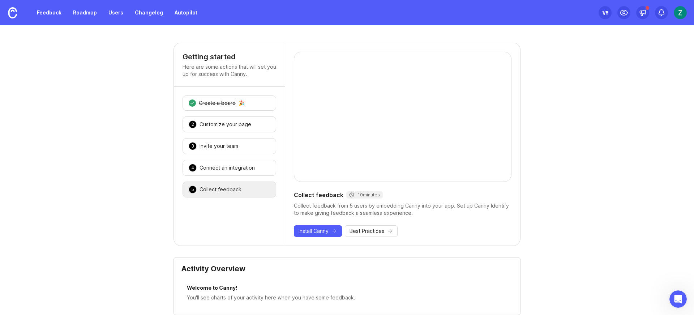
click at [428, 214] on div "Collect feedback from 5 users by embedding Canny into your app. Set up Canny Id…" at bounding box center [403, 209] width 218 height 14
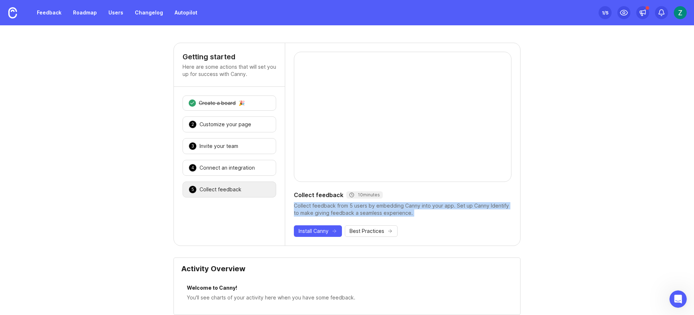
click at [428, 214] on div "Collect feedback from 5 users by embedding Canny into your app. Set up Canny Id…" at bounding box center [403, 209] width 218 height 14
click at [438, 214] on div "Collect feedback from 5 users by embedding Canny into your app. Set up Canny Id…" at bounding box center [403, 209] width 218 height 14
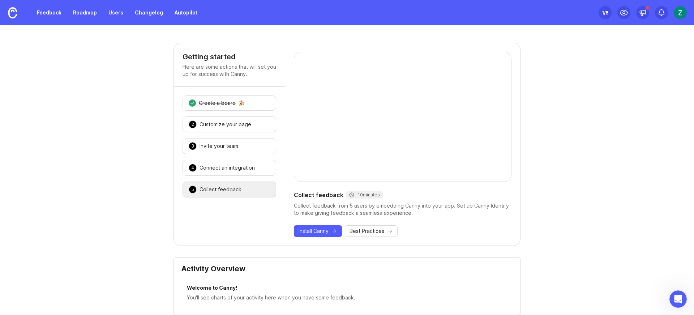
click at [438, 211] on div "Collect feedback from 5 users by embedding Canny into your app. Set up Canny Id…" at bounding box center [403, 209] width 218 height 14
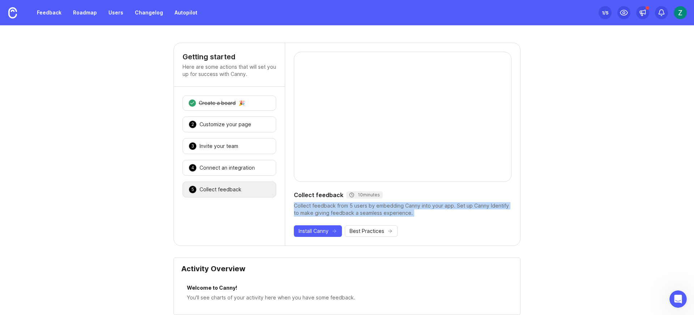
click at [438, 211] on div "Collect feedback from 5 users by embedding Canny into your app. Set up Canny Id…" at bounding box center [403, 209] width 218 height 14
click at [444, 214] on div "Collect feedback from 5 users by embedding Canny into your app. Set up Canny Id…" at bounding box center [403, 209] width 218 height 14
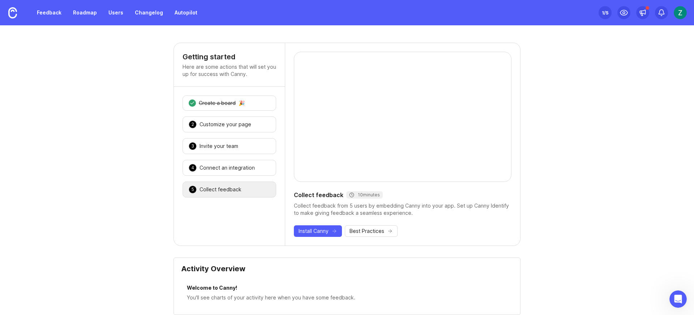
click at [227, 116] on div "1 Create a board 🎉 2 Customize your page 🎉 3 Invite your team 🎉 4 Connect an in…" at bounding box center [229, 146] width 111 height 119
click at [234, 124] on div "Customize your page" at bounding box center [225, 124] width 52 height 7
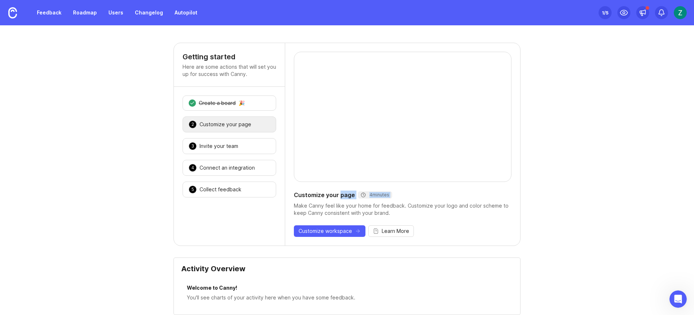
drag, startPoint x: 355, startPoint y: 197, endPoint x: 421, endPoint y: 205, distance: 67.4
click at [420, 205] on div "Customize your page 4 minutes Make Canny feel like your home for feedback. Cust…" at bounding box center [402, 144] width 235 height 202
click at [422, 205] on div "Make Canny feel like your home for feedback. Customize your logo and color sche…" at bounding box center [403, 209] width 218 height 14
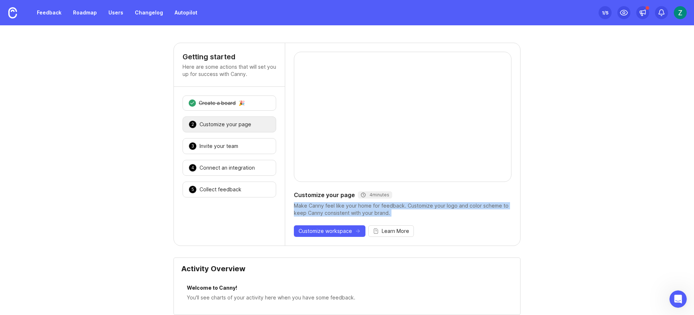
click at [422, 205] on div "Make Canny feel like your home for feedback. Customize your logo and color sche…" at bounding box center [403, 209] width 218 height 14
click at [416, 208] on div "Make Canny feel like your home for feedback. Customize your logo and color sche…" at bounding box center [403, 209] width 218 height 14
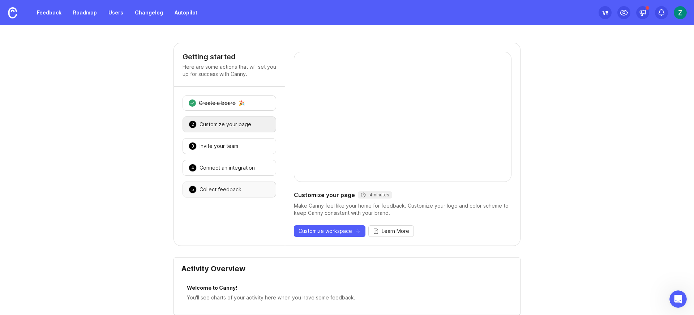
click at [228, 187] on div "Collect feedback" at bounding box center [220, 189] width 42 height 7
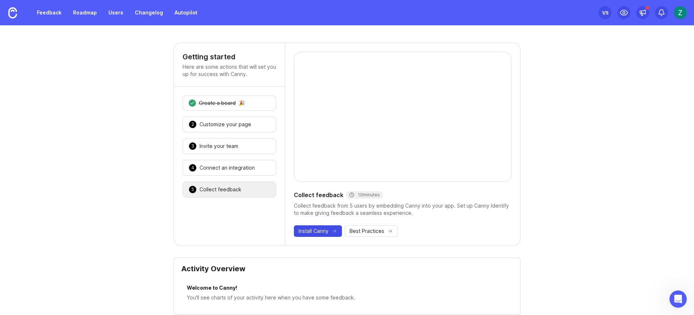
click at [316, 228] on span "Install Canny" at bounding box center [314, 230] width 30 height 7
